Goal: Transaction & Acquisition: Book appointment/travel/reservation

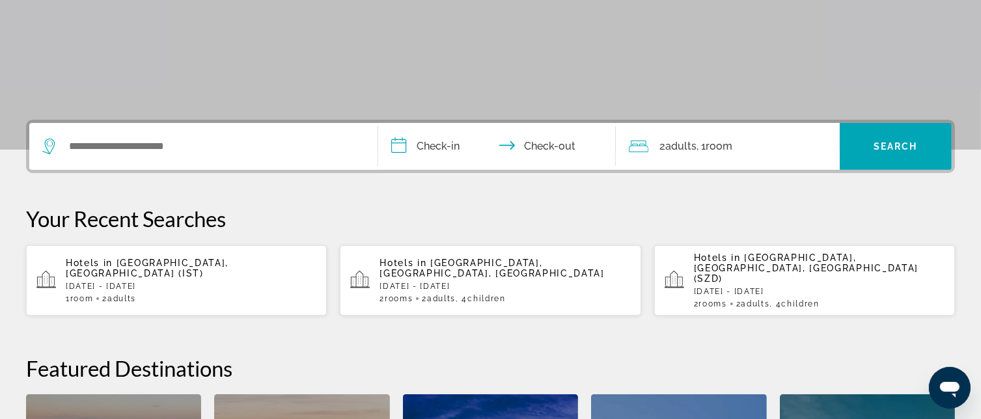
scroll to position [328, 0]
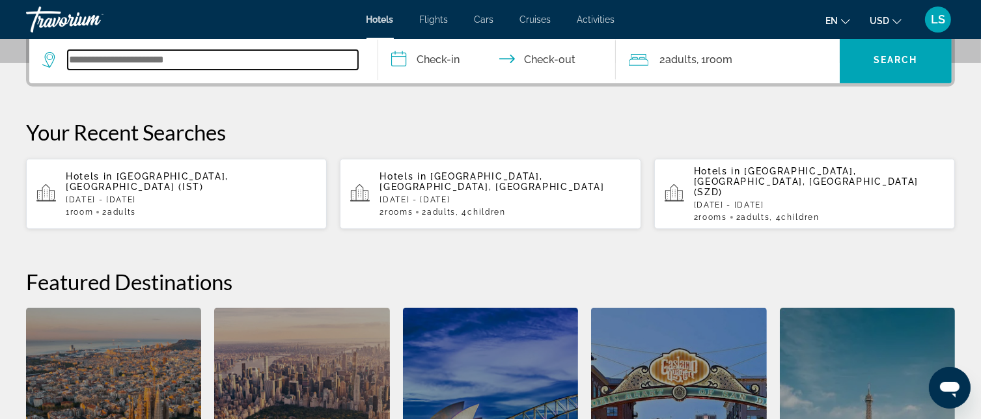
click at [212, 67] on input "Search widget" at bounding box center [213, 60] width 290 height 20
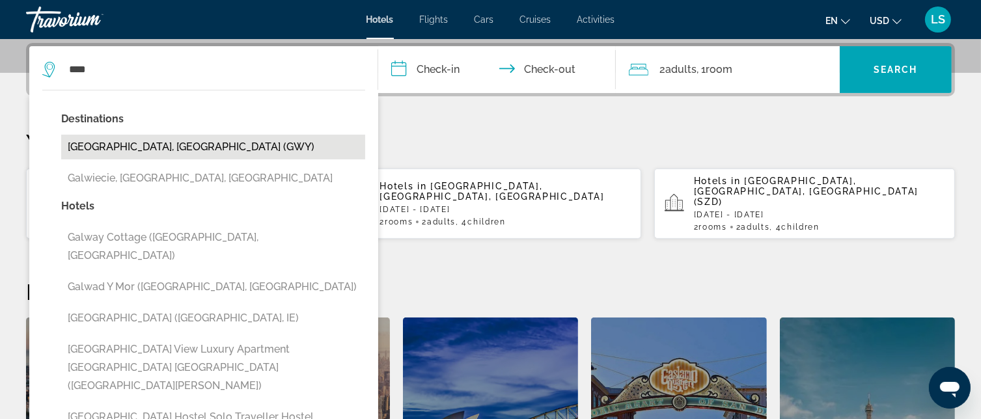
click at [187, 141] on button "[GEOGRAPHIC_DATA], [GEOGRAPHIC_DATA] (GWY)" at bounding box center [213, 147] width 304 height 25
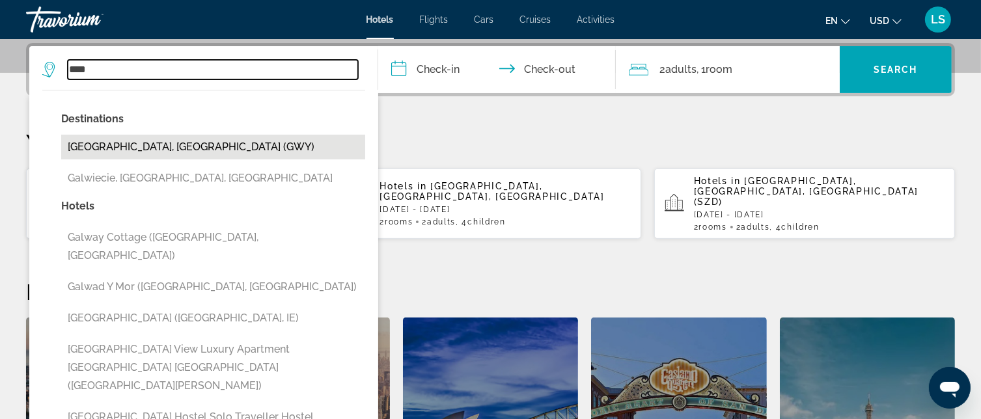
type input "**********"
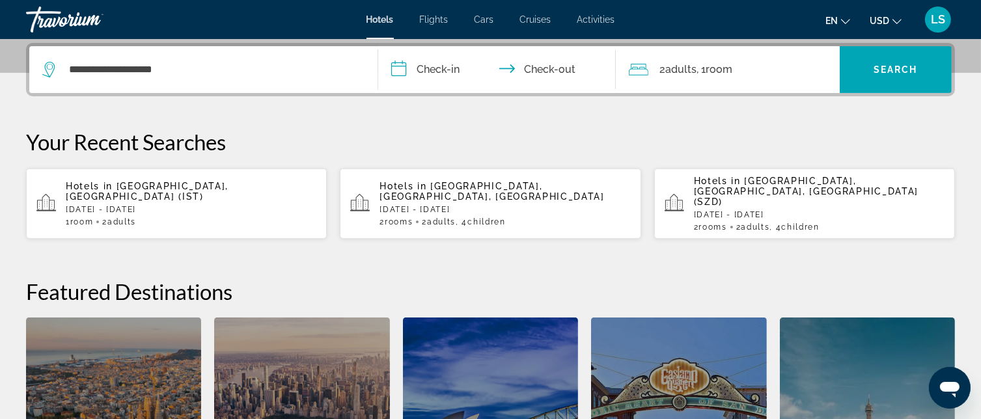
click at [434, 72] on input "**********" at bounding box center [499, 71] width 242 height 51
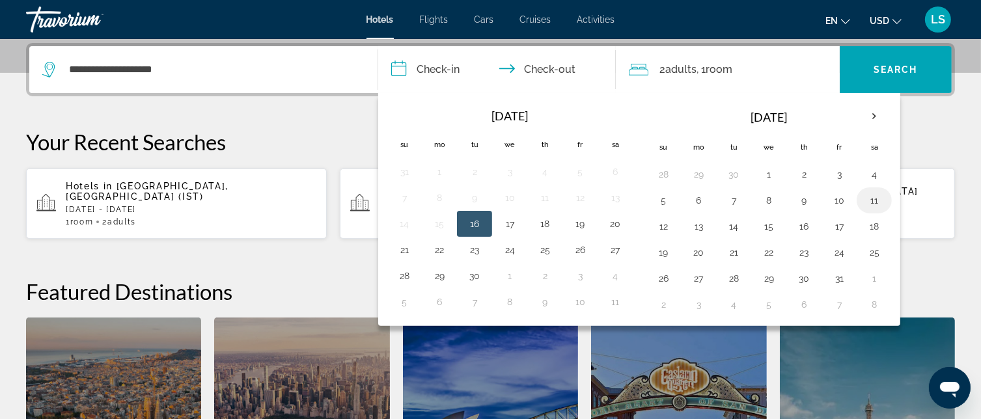
click at [873, 201] on button "11" at bounding box center [874, 200] width 21 height 18
click at [666, 220] on button "12" at bounding box center [663, 227] width 21 height 18
type input "**********"
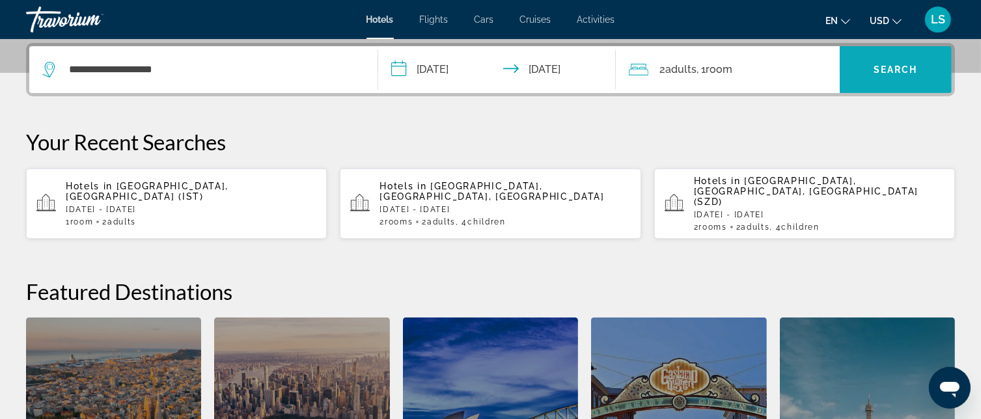
click at [913, 62] on span "Search widget" at bounding box center [896, 69] width 112 height 31
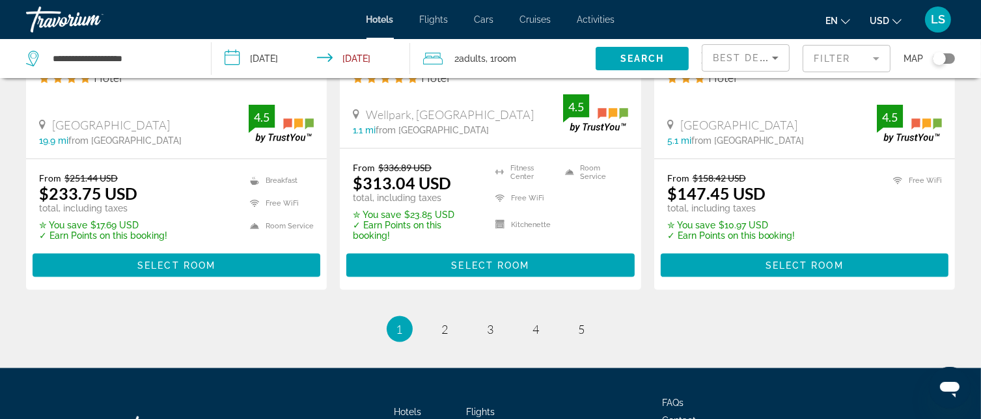
scroll to position [1899, 0]
click at [455, 318] on link "page 2" at bounding box center [445, 329] width 23 height 23
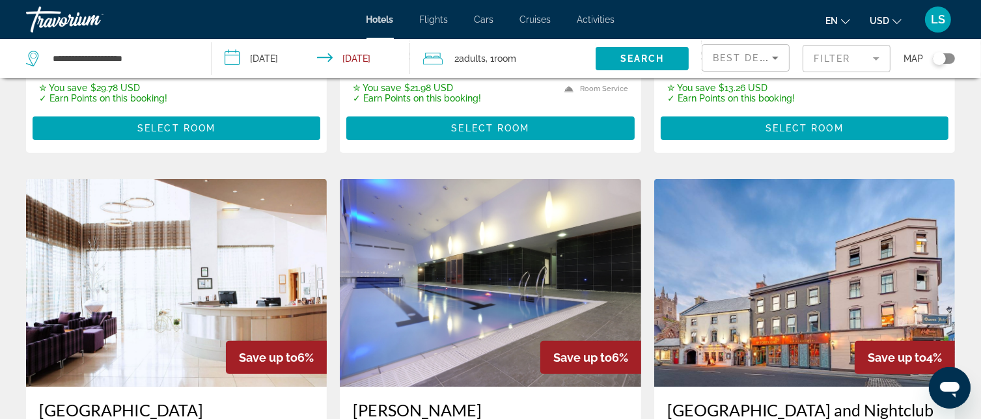
scroll to position [445, 0]
click at [180, 218] on img "Main content" at bounding box center [176, 283] width 301 height 208
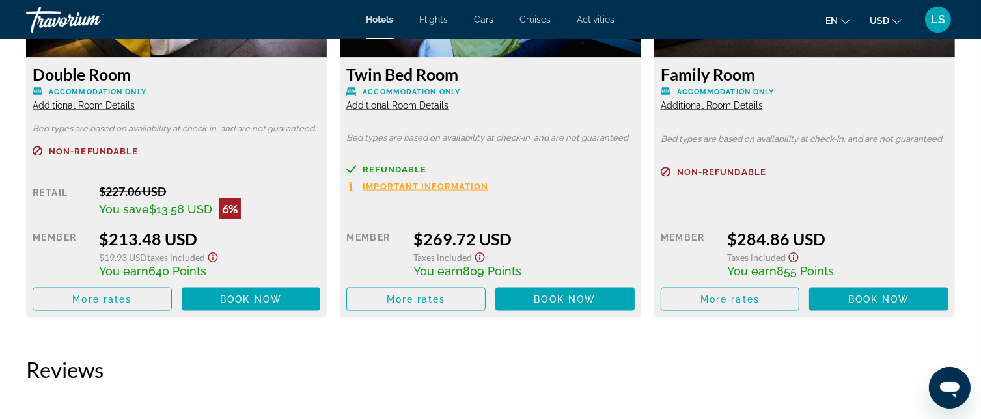
scroll to position [1920, 0]
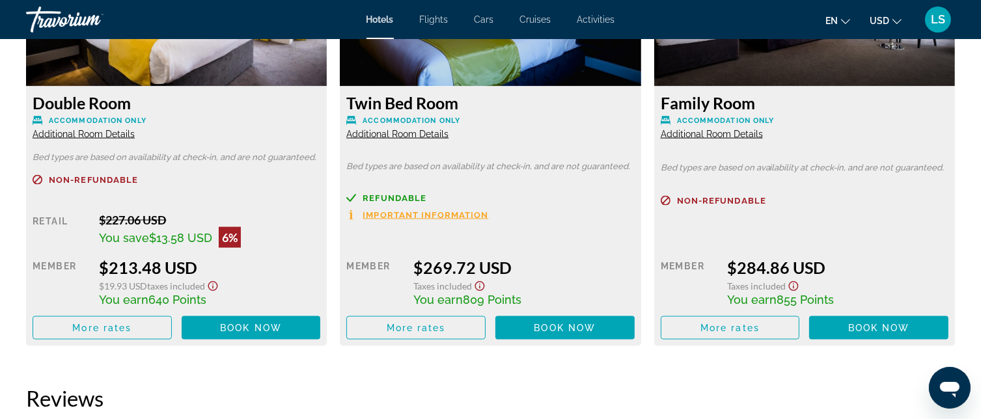
click at [116, 135] on span "Additional Room Details" at bounding box center [84, 134] width 102 height 10
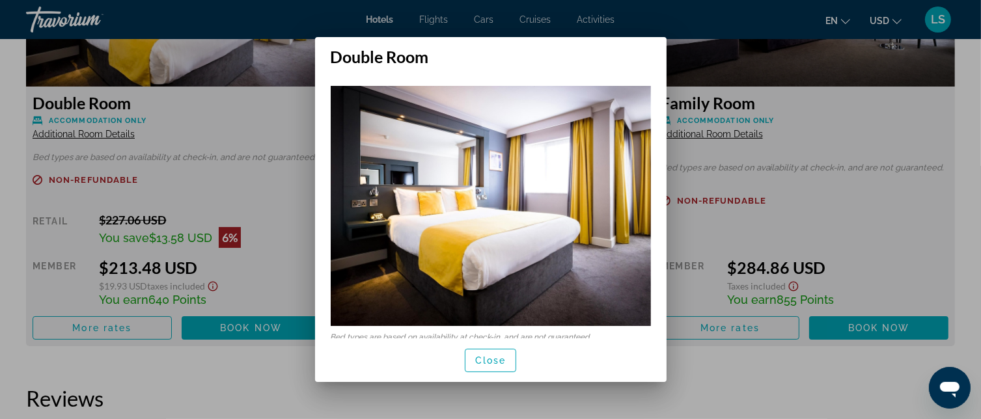
scroll to position [0, 0]
click at [116, 135] on div at bounding box center [490, 209] width 981 height 419
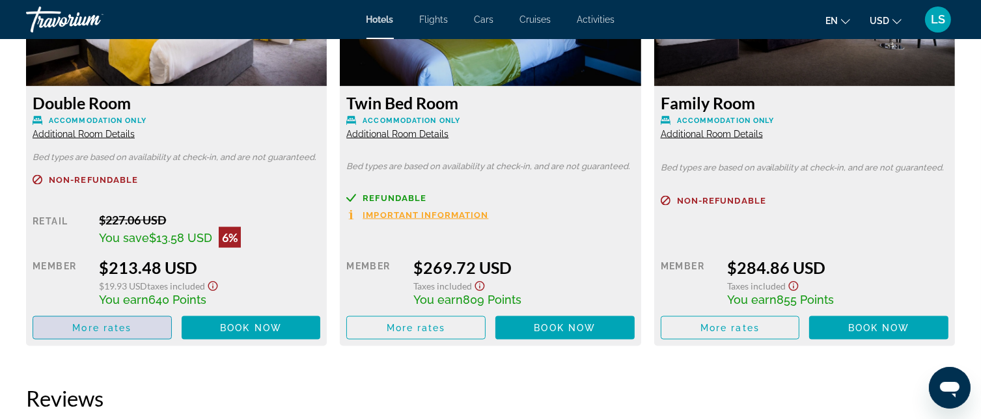
click at [112, 327] on span "More rates" at bounding box center [101, 328] width 59 height 10
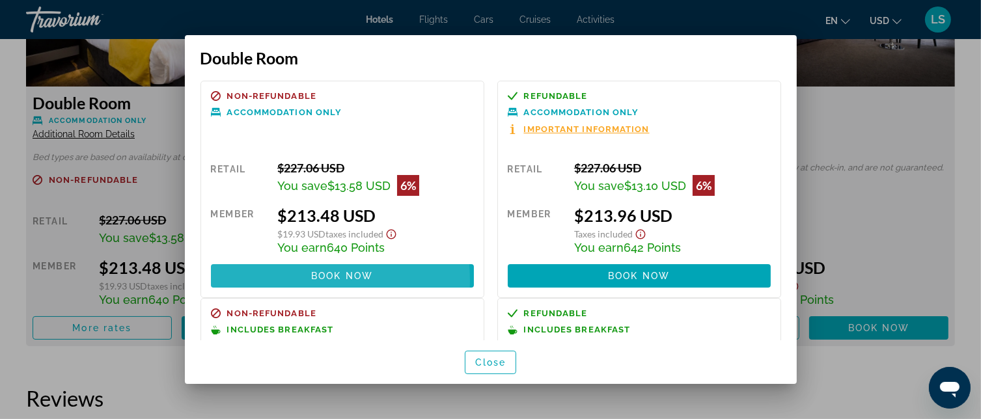
click at [281, 282] on span at bounding box center [342, 275] width 263 height 31
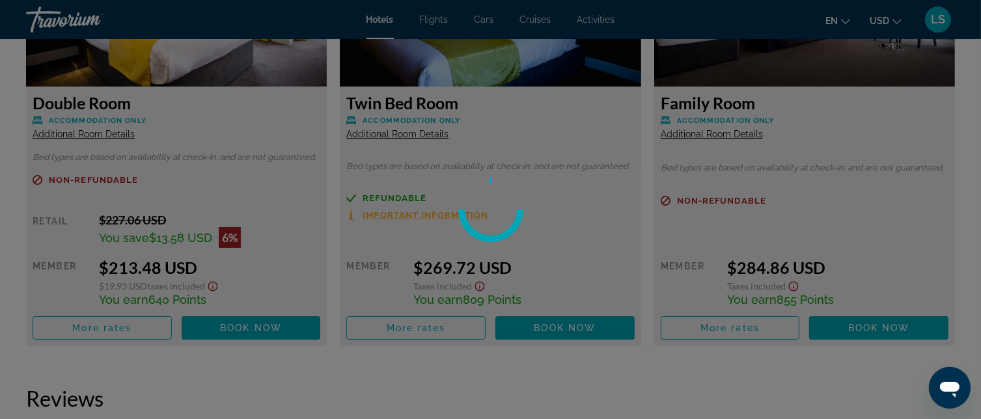
scroll to position [1920, 0]
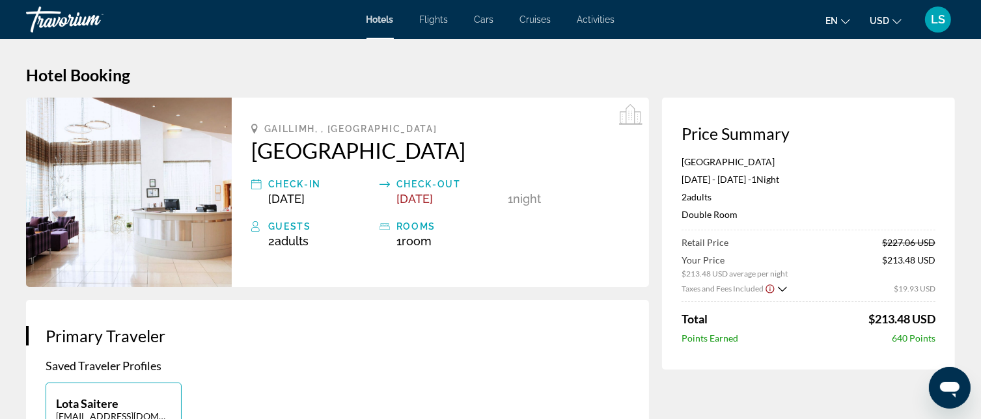
click at [890, 27] on button "USD USD ($) MXN (Mex$) CAD (Can$) GBP (£) EUR (€) AUD (A$) NZD (NZ$) CNY (CN¥)" at bounding box center [886, 20] width 32 height 19
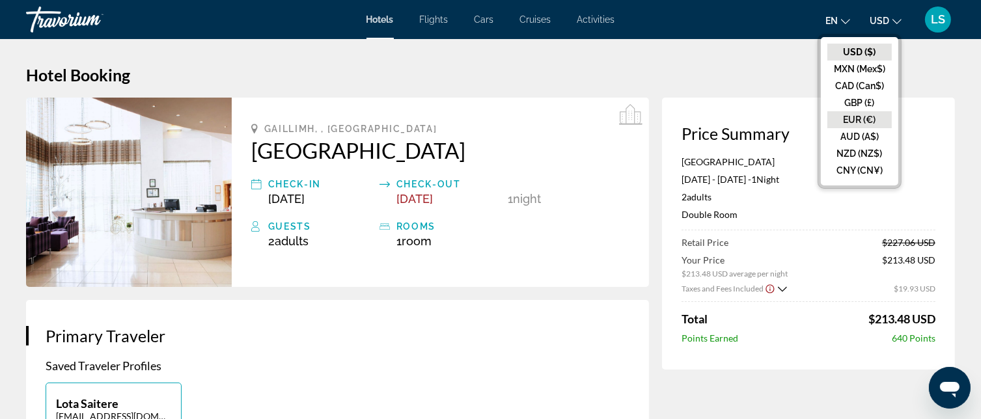
click at [876, 116] on button "EUR (€)" at bounding box center [860, 119] width 64 height 17
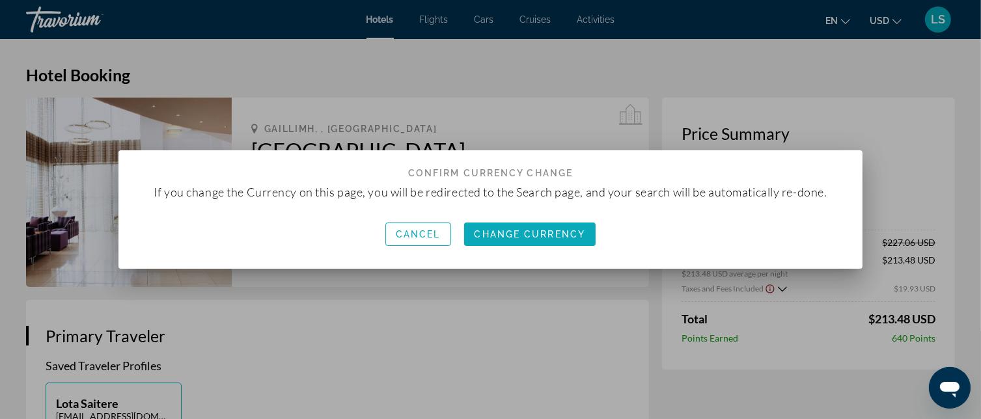
click at [533, 232] on span "Change Currency" at bounding box center [530, 234] width 111 height 10
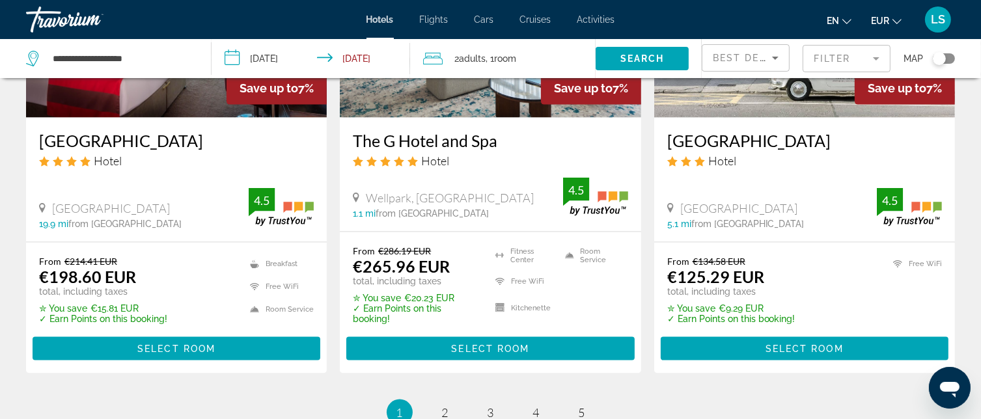
scroll to position [1816, 0]
click at [442, 406] on span "2" at bounding box center [445, 413] width 7 height 14
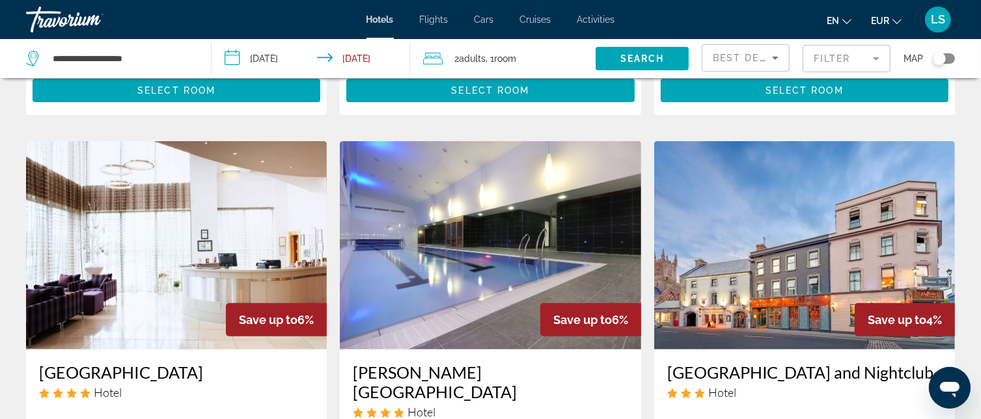
scroll to position [484, 0]
click at [185, 220] on img "Main content" at bounding box center [176, 245] width 301 height 208
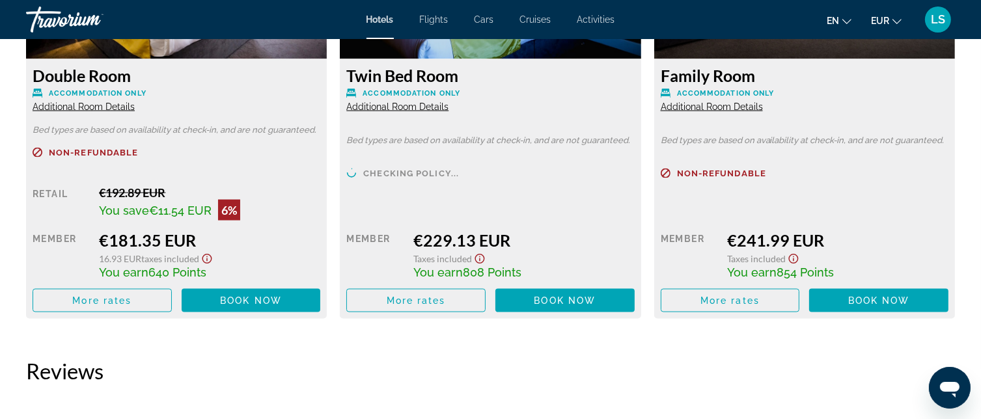
scroll to position [1951, 0]
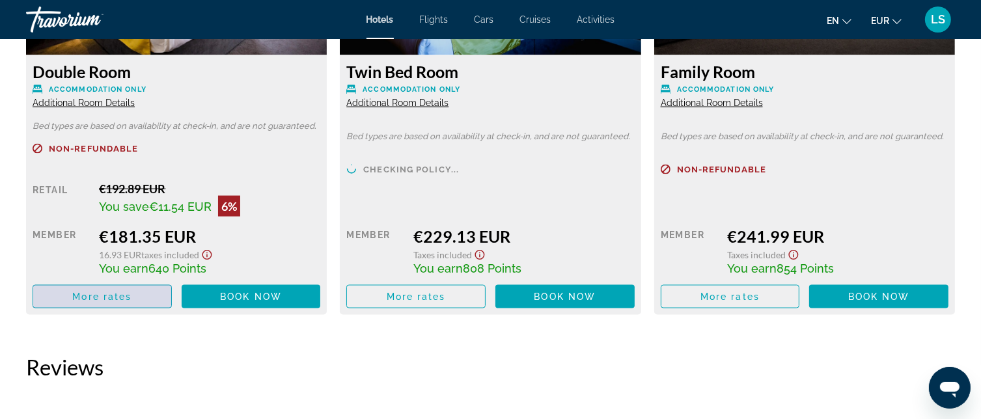
click at [115, 302] on span "Main content" at bounding box center [102, 296] width 138 height 31
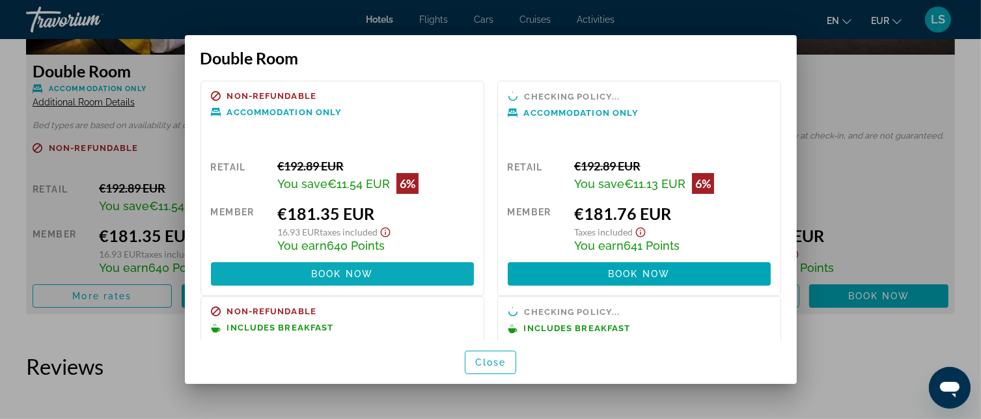
click at [363, 270] on span "Book now" at bounding box center [342, 274] width 62 height 10
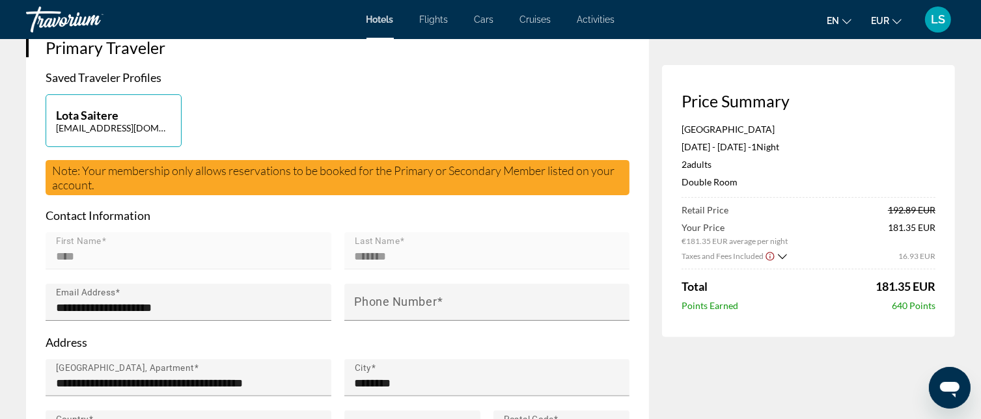
scroll to position [289, 0]
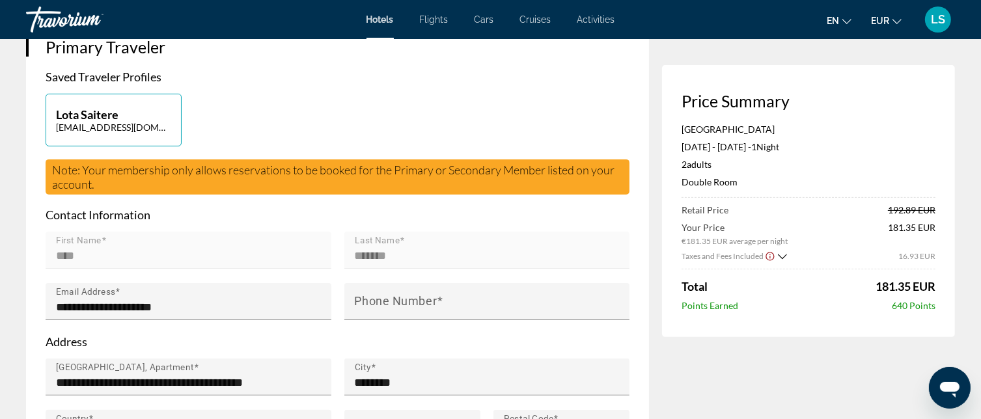
click at [893, 286] on span "181.35 EUR" at bounding box center [906, 286] width 60 height 14
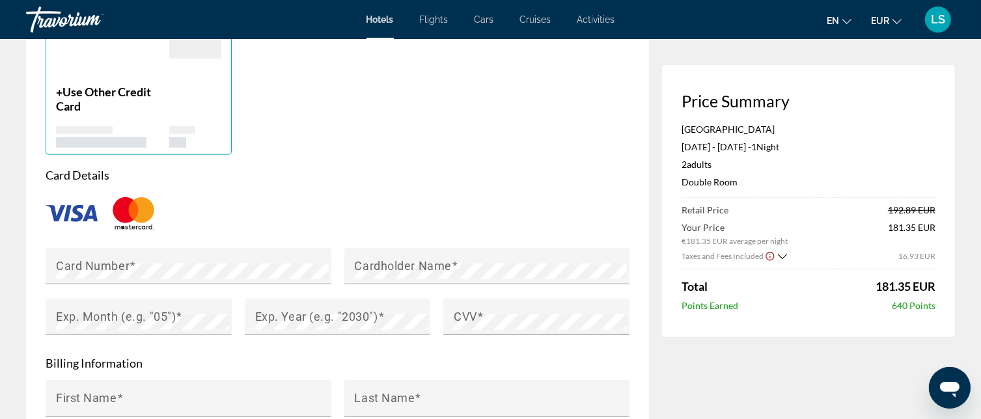
scroll to position [1015, 0]
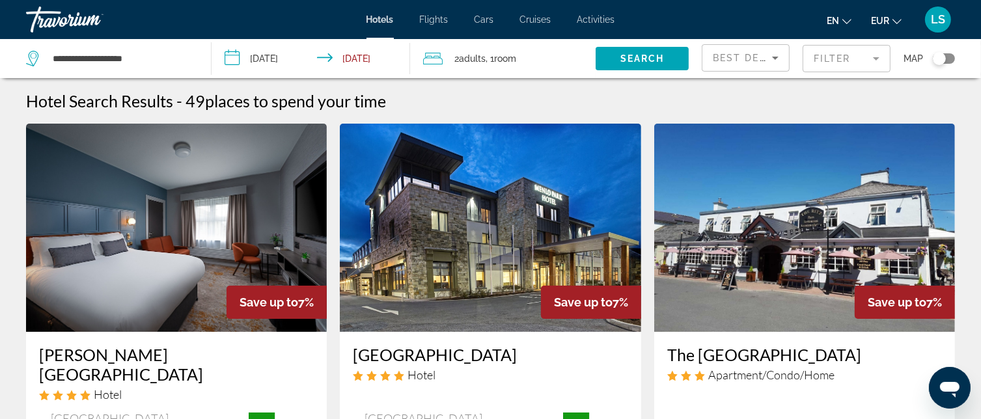
click at [832, 46] on mat-form-field "Filter" at bounding box center [847, 58] width 88 height 27
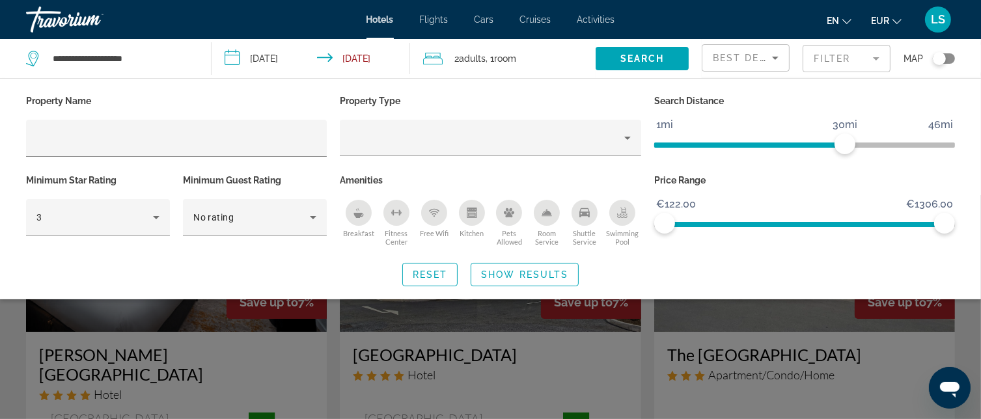
click at [364, 214] on icon "Breakfast" at bounding box center [359, 213] width 10 height 10
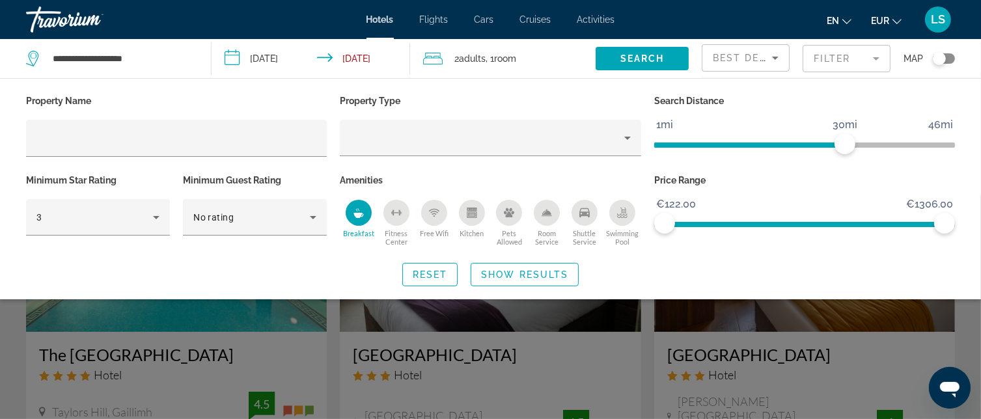
click at [619, 215] on icon "Swimming Pool" at bounding box center [622, 215] width 10 height 3
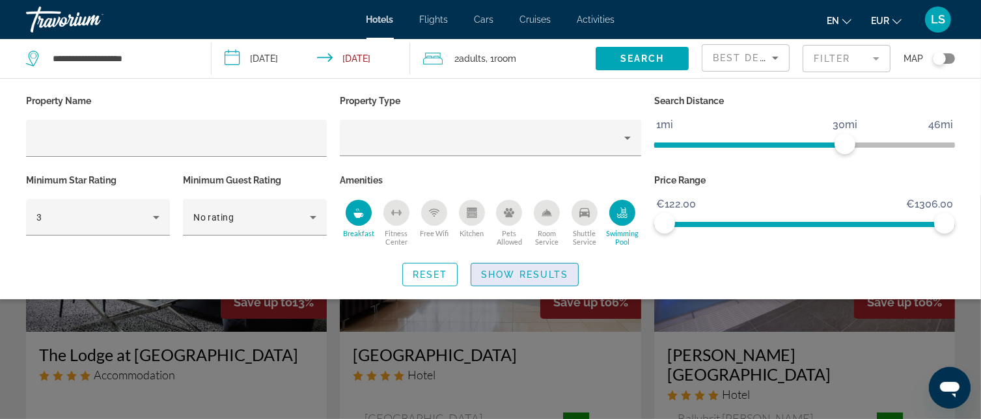
click at [547, 271] on span "Show Results" at bounding box center [524, 275] width 87 height 10
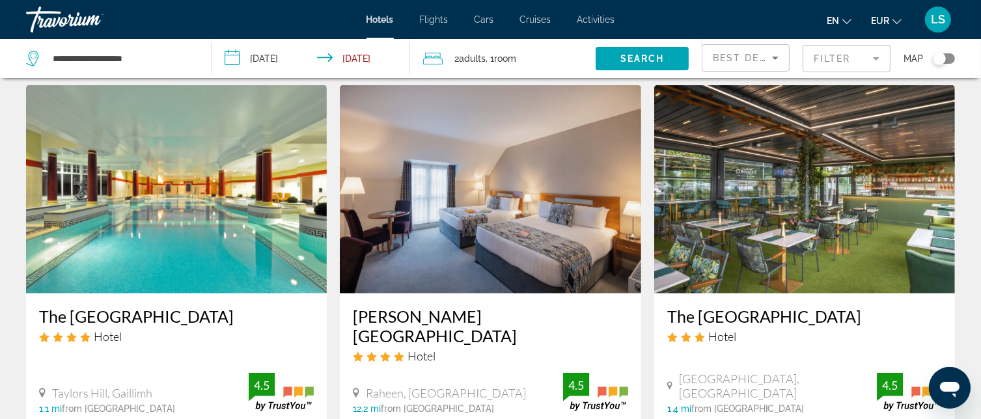
scroll to position [548, 0]
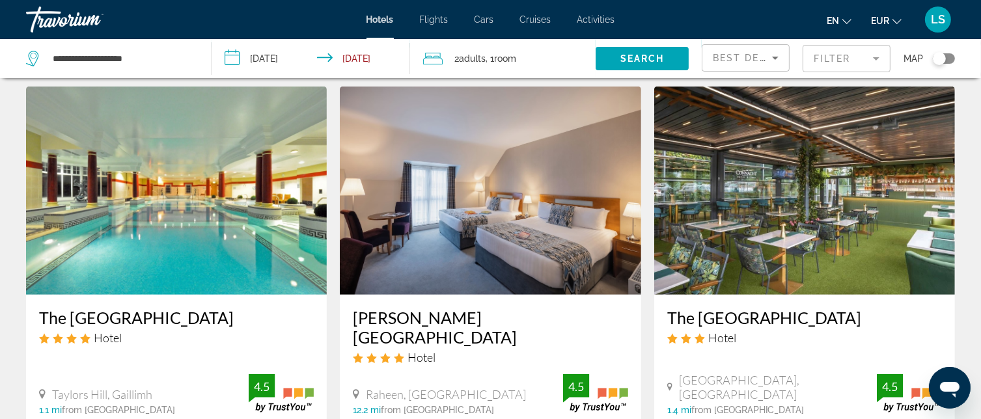
click at [117, 219] on img "Main content" at bounding box center [176, 191] width 301 height 208
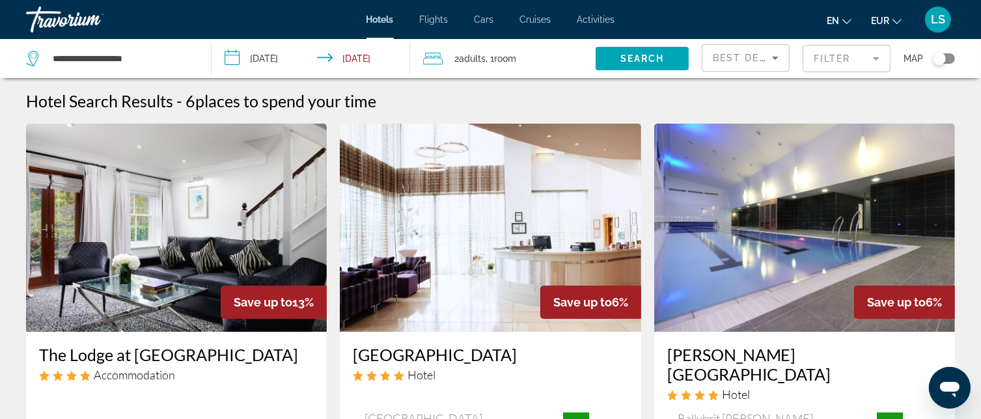
click at [842, 66] on mat-form-field "Filter" at bounding box center [847, 58] width 88 height 27
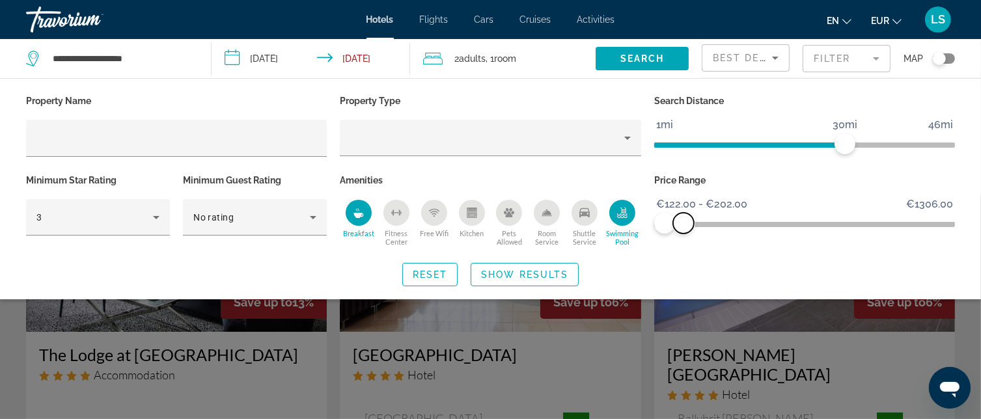
drag, startPoint x: 940, startPoint y: 227, endPoint x: 684, endPoint y: 247, distance: 256.7
click at [684, 247] on div "Price Range €122.00 €1306.00 €122.00 €202.00 €122.00 - €202.00" at bounding box center [805, 210] width 314 height 79
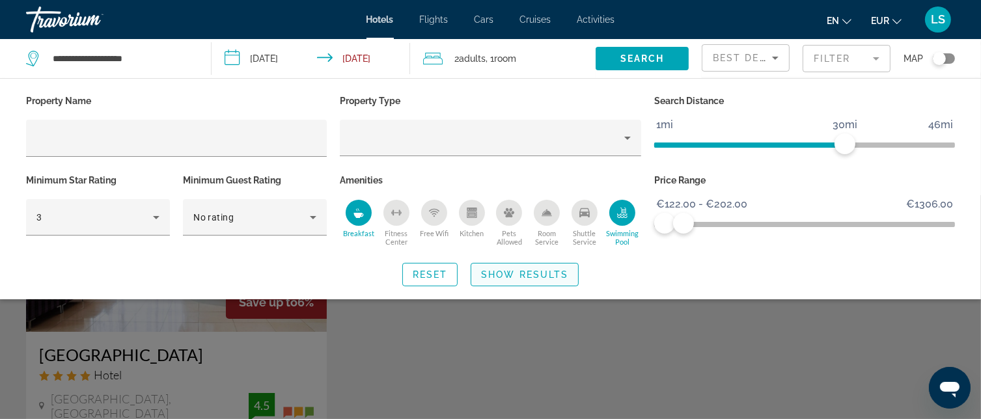
click at [529, 275] on span "Show Results" at bounding box center [524, 275] width 87 height 10
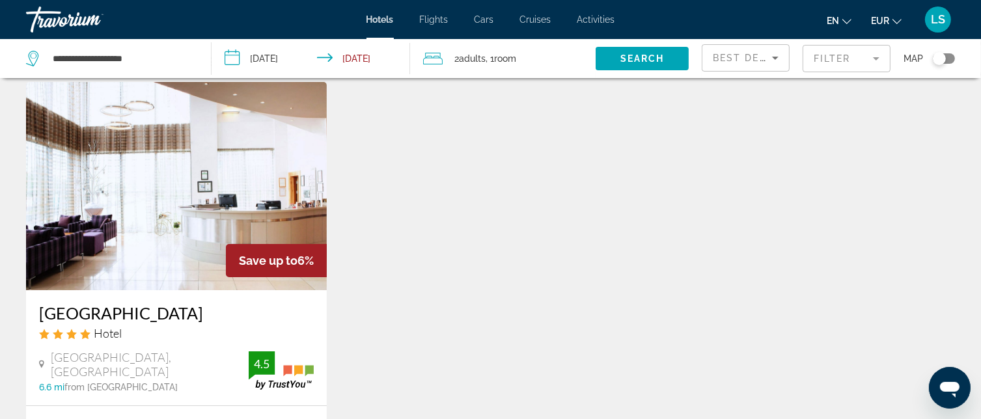
scroll to position [36, 0]
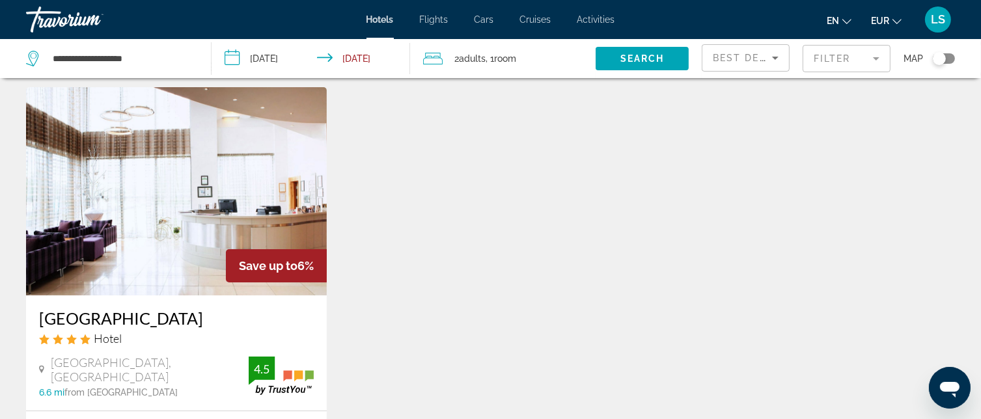
click at [104, 137] on img "Main content" at bounding box center [176, 191] width 301 height 208
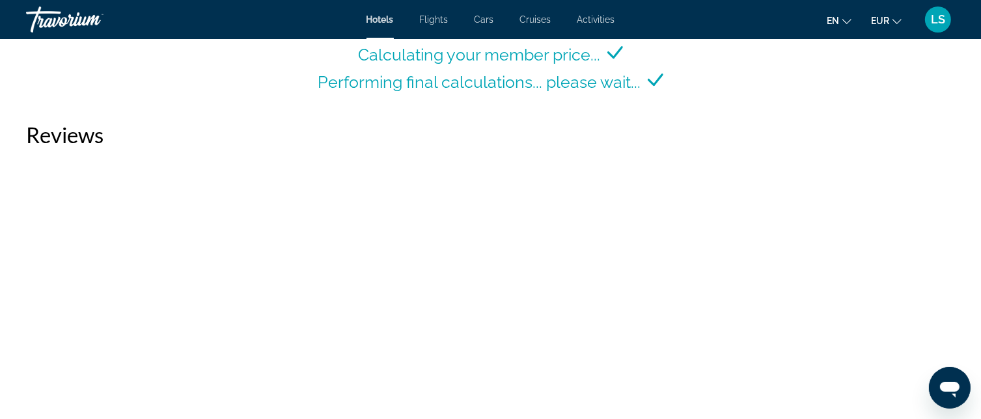
scroll to position [1921, 0]
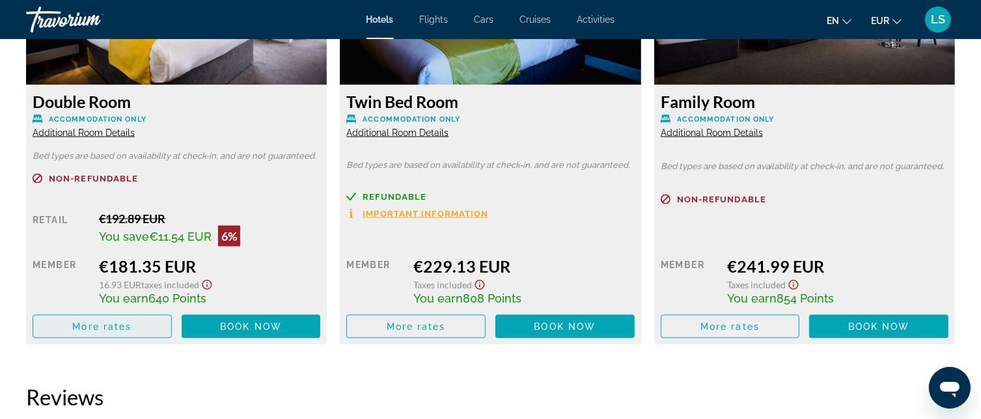
click at [135, 340] on span "Main content" at bounding box center [102, 326] width 138 height 31
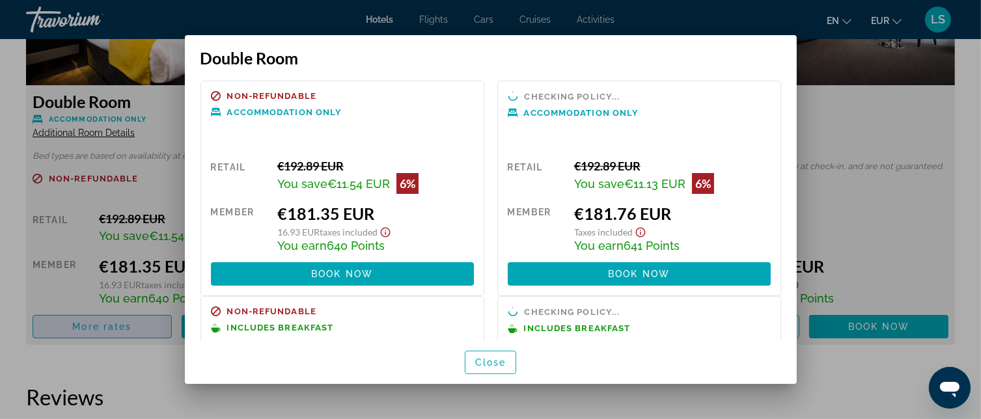
scroll to position [0, 0]
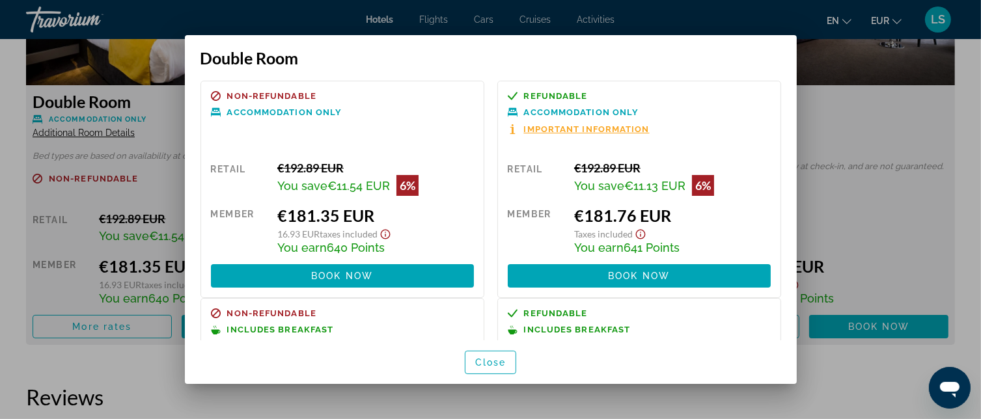
click at [328, 247] on span "640 Points" at bounding box center [356, 248] width 58 height 14
click at [936, 104] on div at bounding box center [490, 209] width 981 height 419
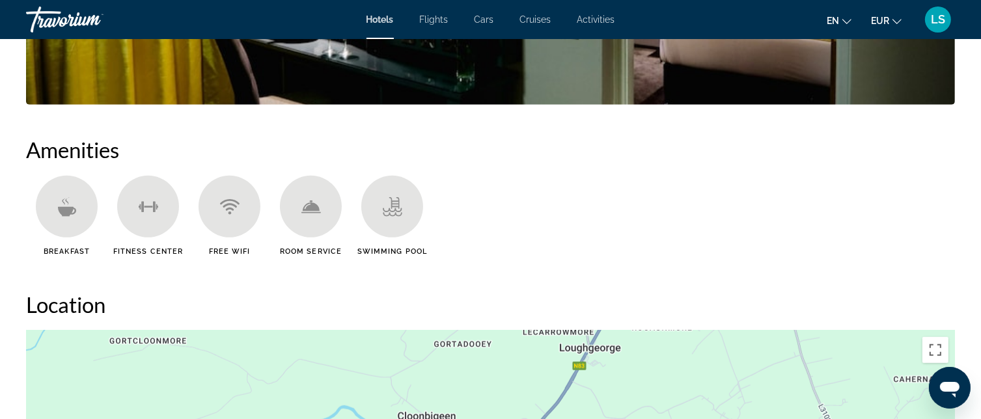
scroll to position [944, 0]
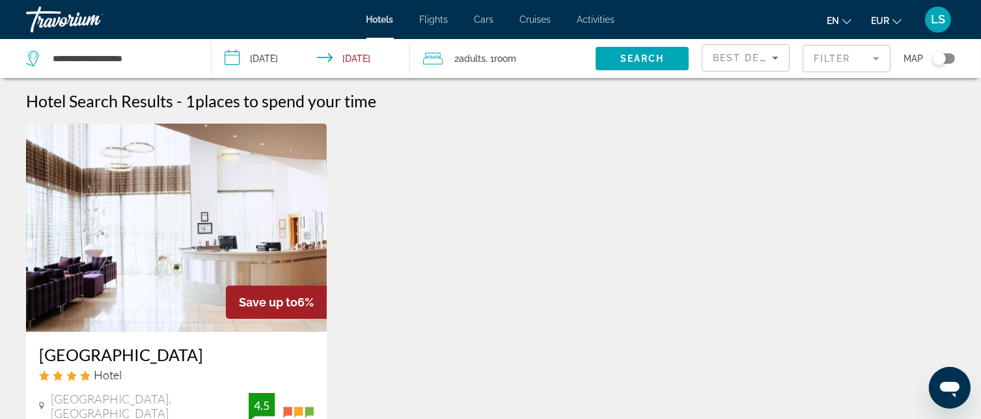
click at [178, 208] on img "Main content" at bounding box center [176, 228] width 301 height 208
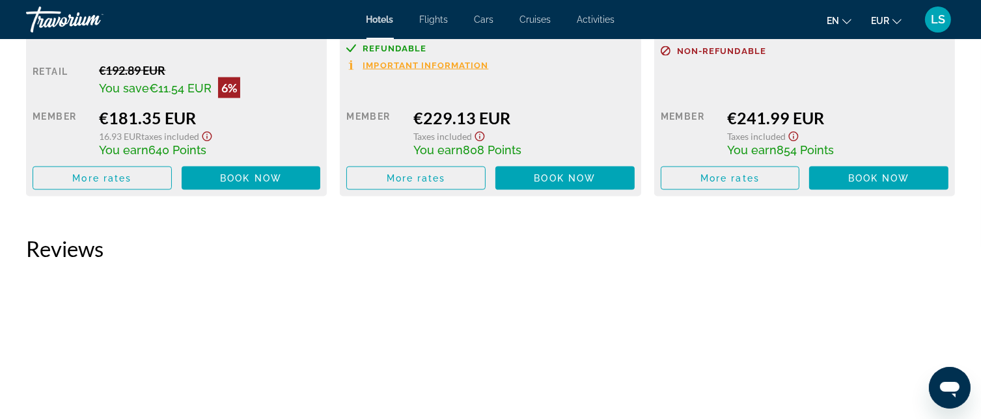
scroll to position [2089, 0]
